Goal: Information Seeking & Learning: Learn about a topic

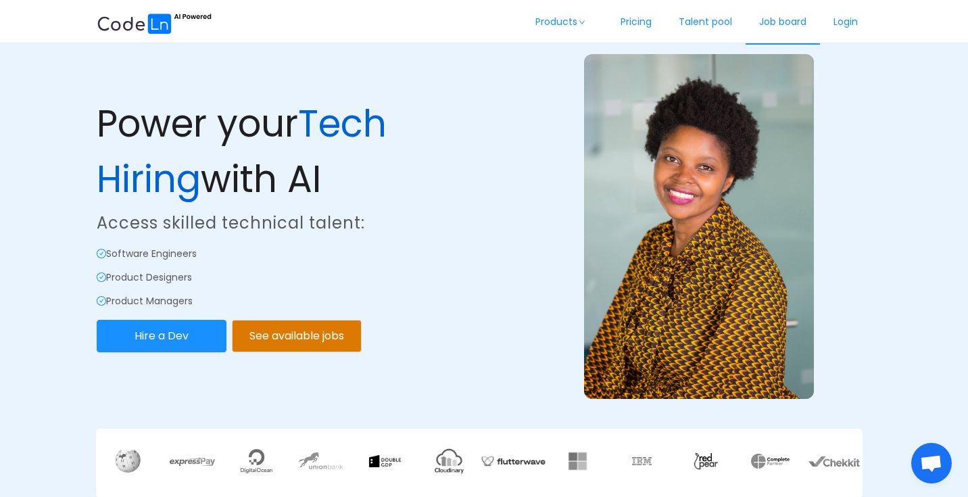
click at [763, 26] on link "Job board" at bounding box center [783, 22] width 74 height 45
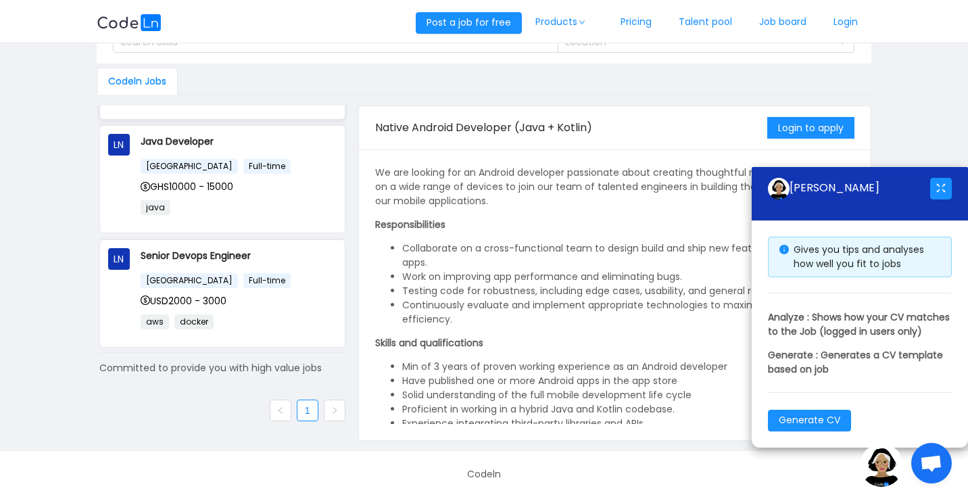
scroll to position [222, 0]
click at [262, 308] on div "USD2000 - 3000" at bounding box center [239, 300] width 196 height 15
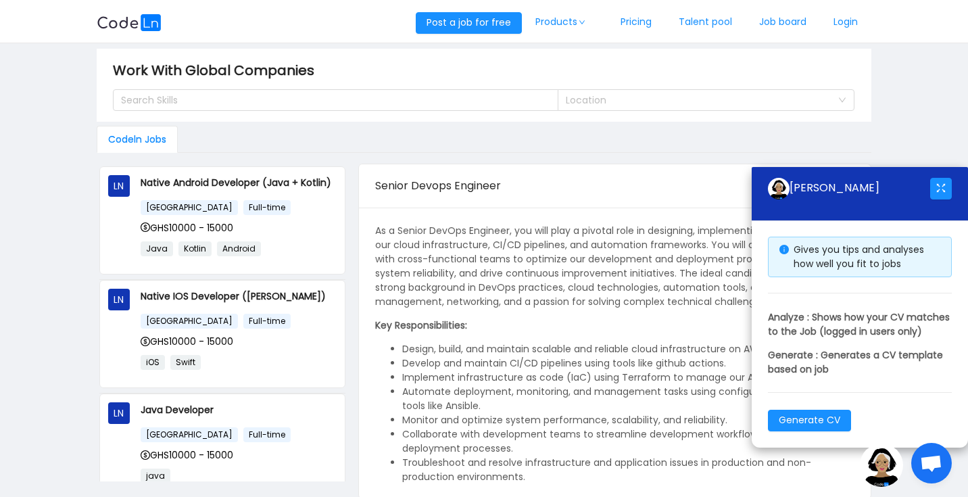
scroll to position [0, 0]
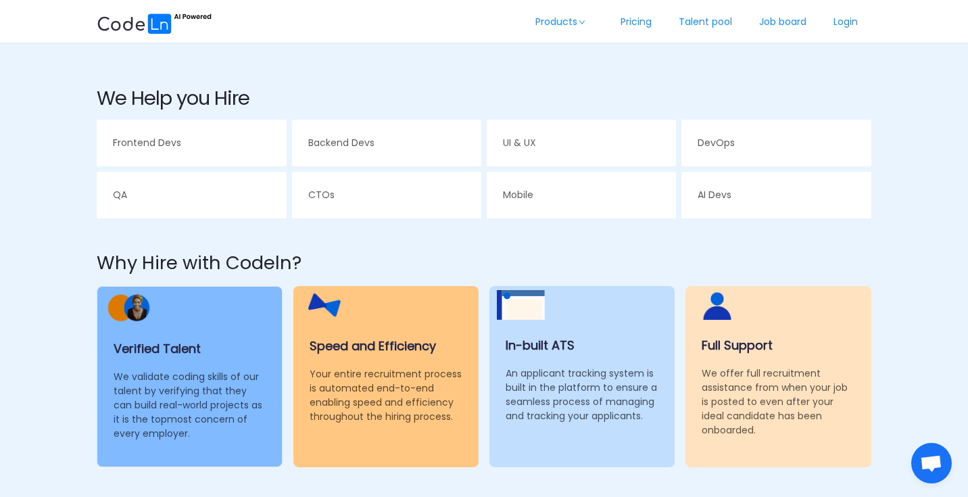
scroll to position [464, 0]
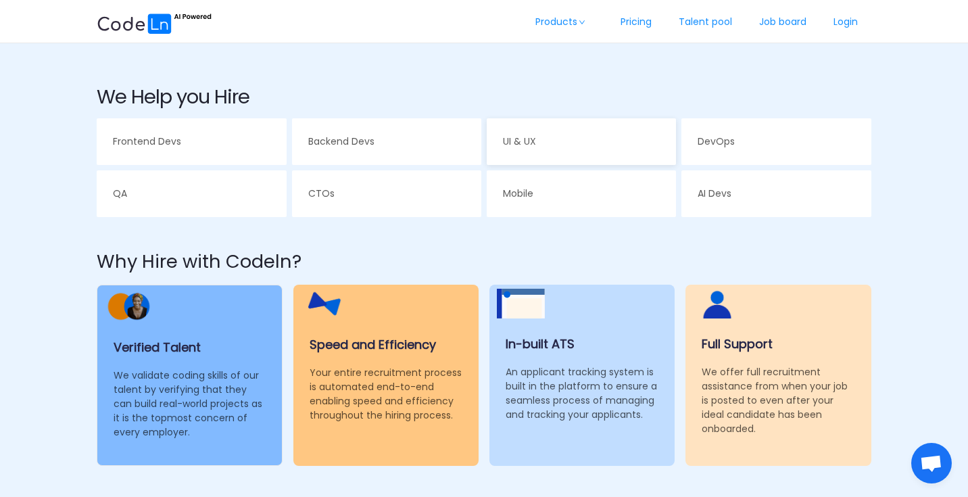
click at [507, 151] on div "UI & UX" at bounding box center [581, 141] width 189 height 47
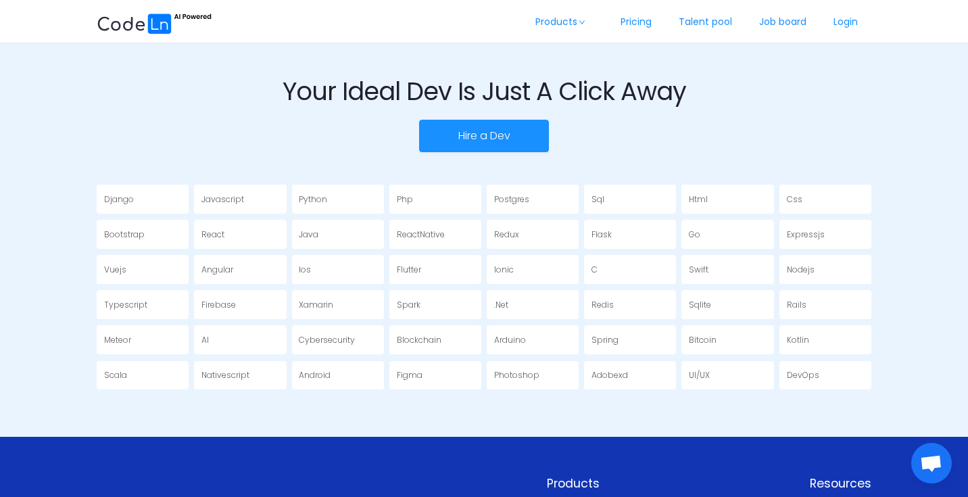
scroll to position [1900, 0]
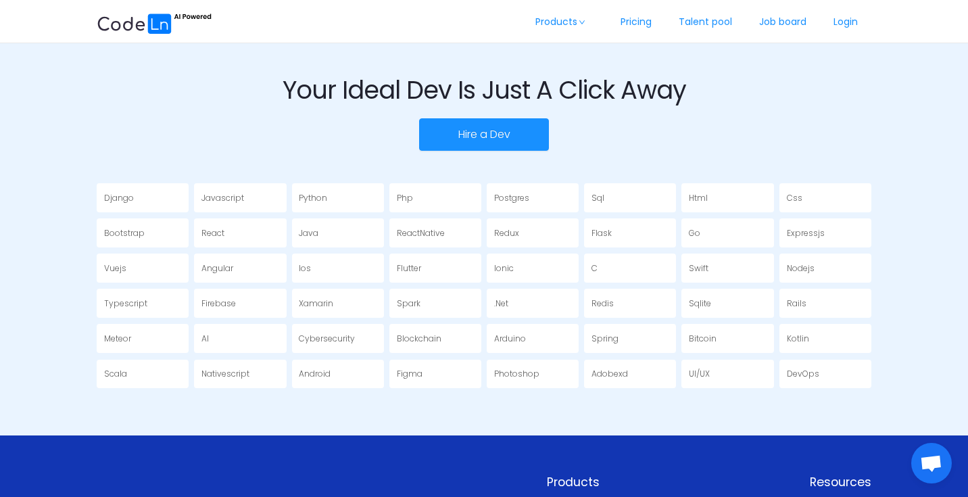
click at [420, 360] on div "Figma" at bounding box center [435, 374] width 92 height 29
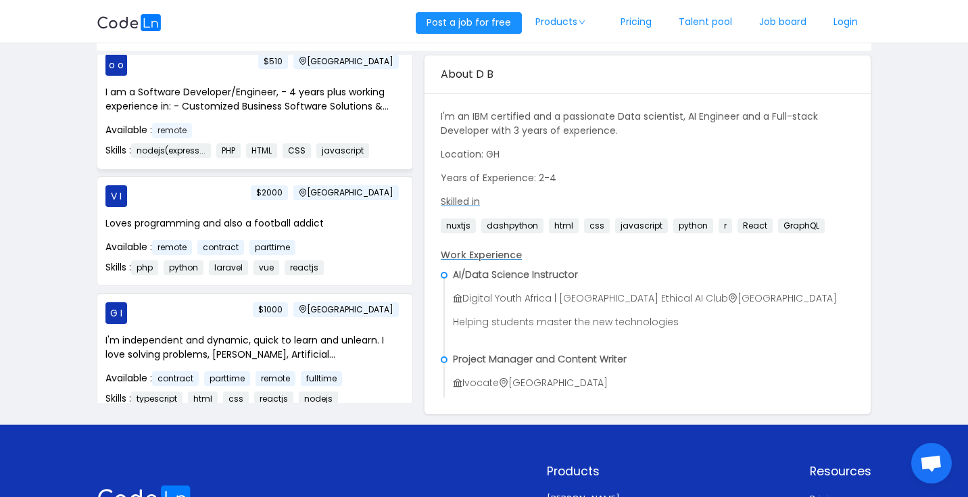
scroll to position [643, 0]
